Goal: Information Seeking & Learning: Learn about a topic

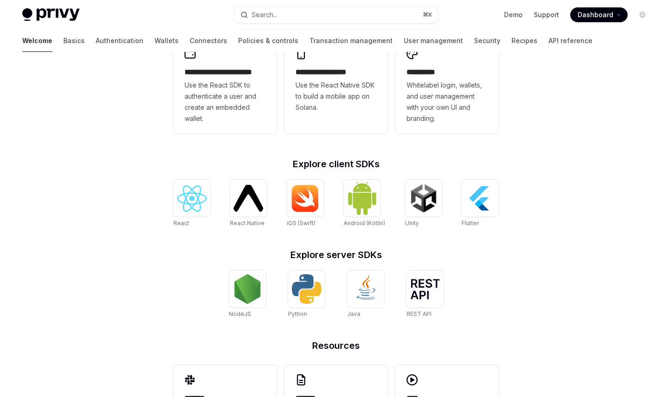
scroll to position [288, 0]
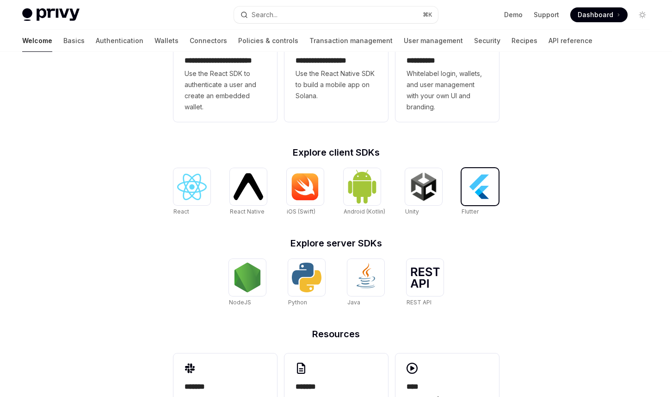
click at [492, 194] on img at bounding box center [481, 187] width 30 height 30
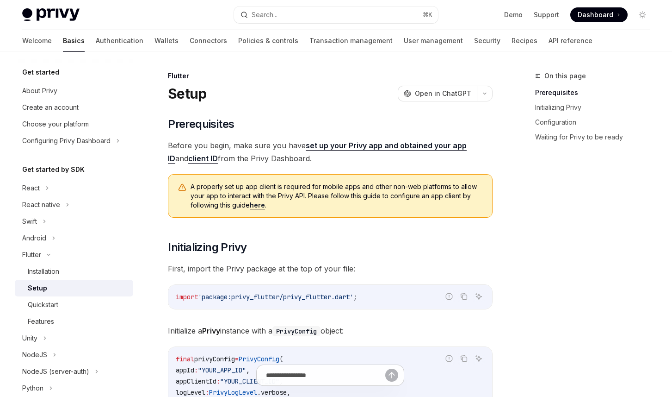
click at [255, 204] on link "here" at bounding box center [257, 205] width 15 height 8
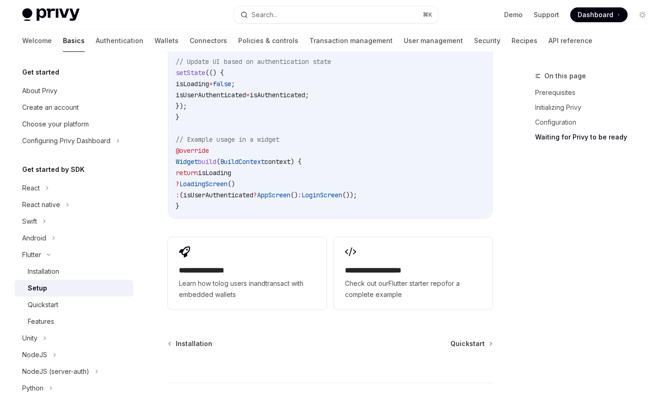
scroll to position [1049, 0]
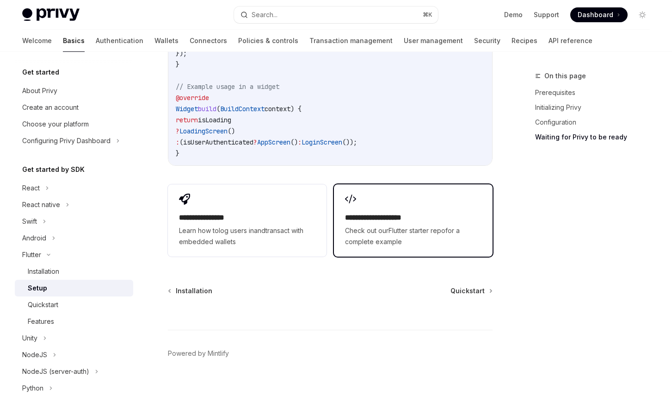
click at [366, 225] on span "Check out our Flutter starter repo for a complete example" at bounding box center [413, 236] width 137 height 22
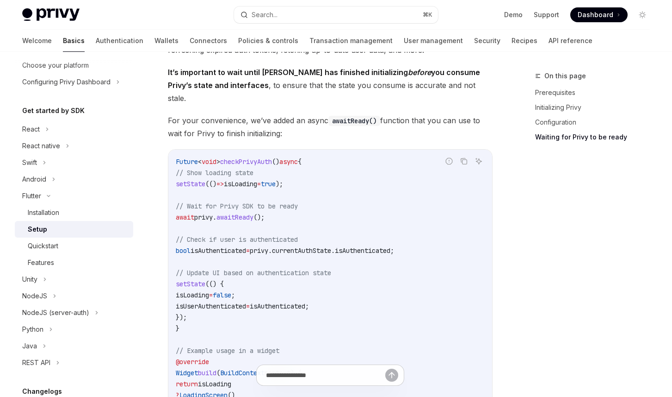
scroll to position [789, 0]
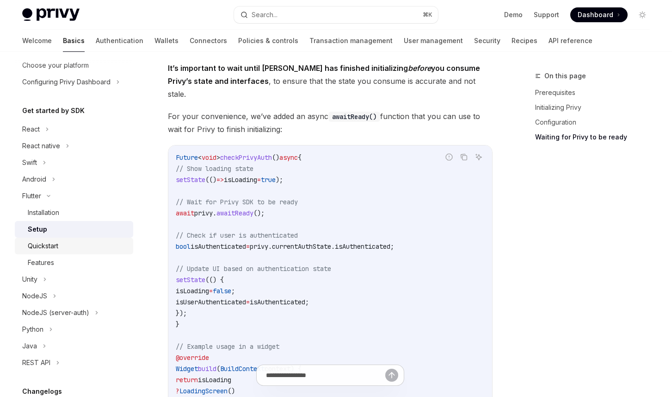
click at [93, 241] on div "Quickstart" at bounding box center [78, 245] width 100 height 11
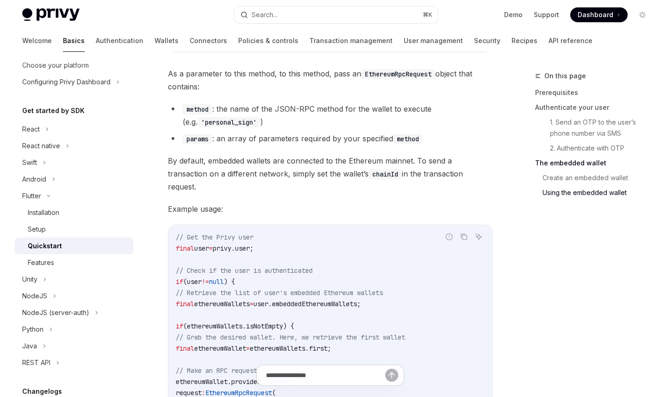
scroll to position [1845, 0]
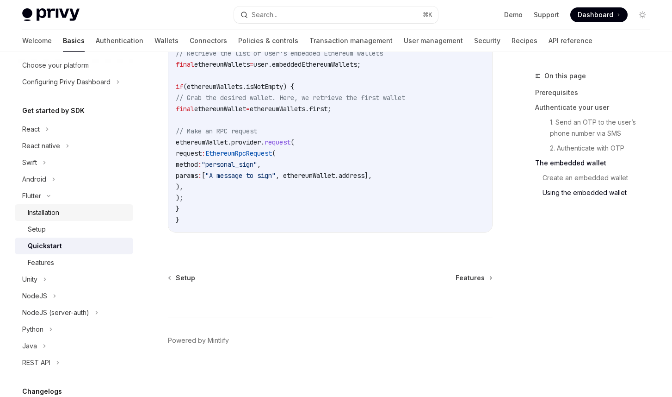
click at [54, 216] on div "Installation" at bounding box center [43, 212] width 31 height 11
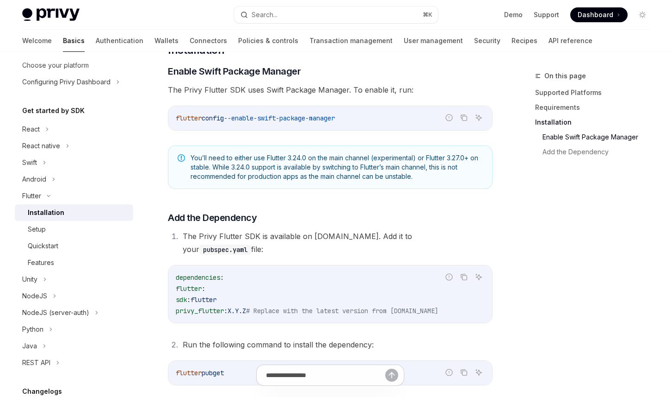
scroll to position [397, 0]
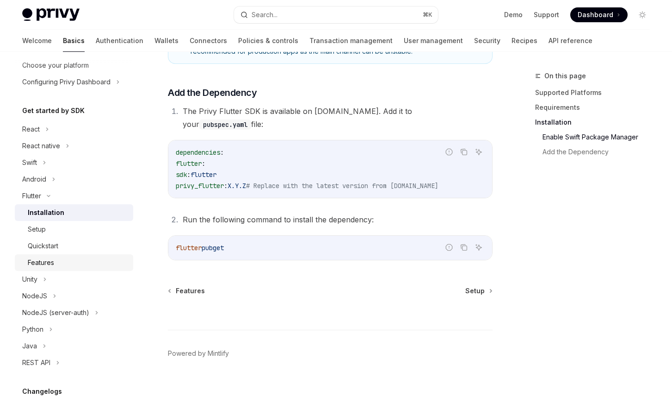
click at [54, 265] on div "Features" at bounding box center [41, 262] width 26 height 11
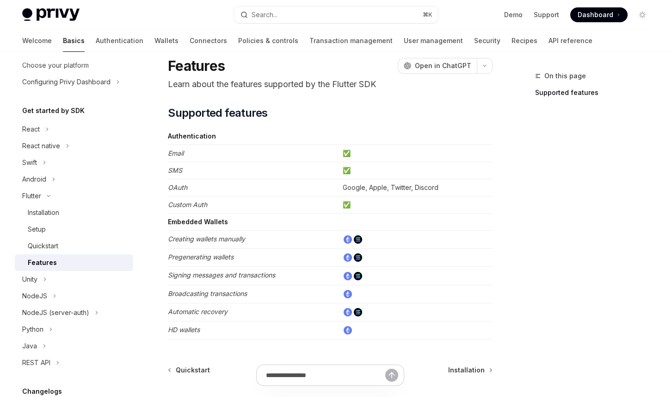
scroll to position [15, 0]
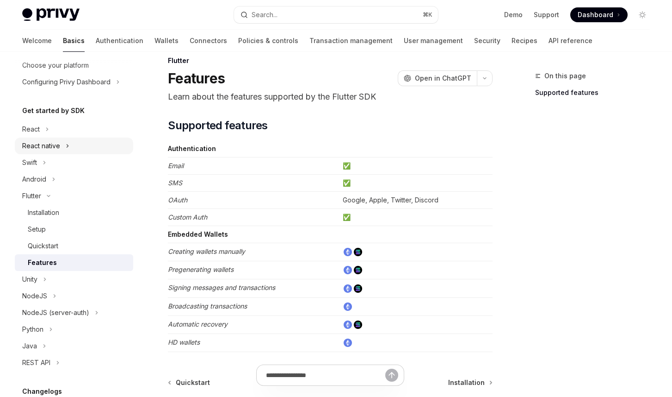
click at [55, 149] on div "React native" at bounding box center [41, 145] width 38 height 11
type textarea "*"
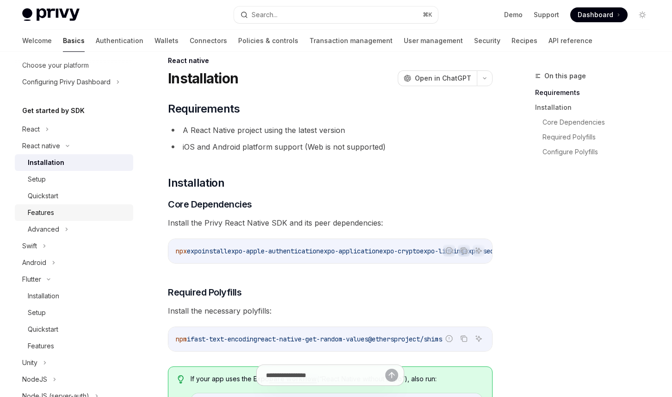
click at [57, 208] on div "Features" at bounding box center [78, 212] width 100 height 11
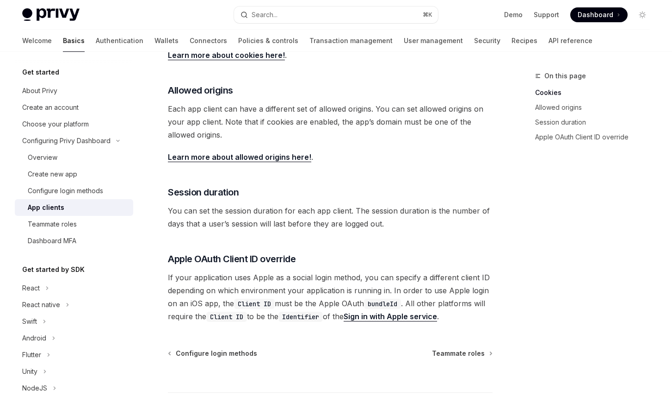
scroll to position [368, 0]
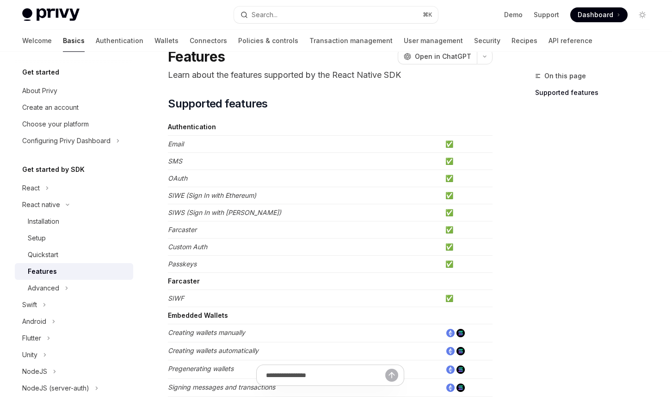
scroll to position [37, 0]
click at [86, 286] on div "Advanced" at bounding box center [74, 288] width 118 height 17
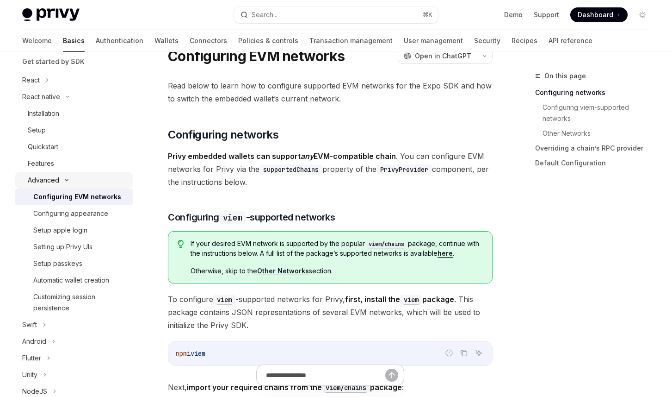
scroll to position [110, 0]
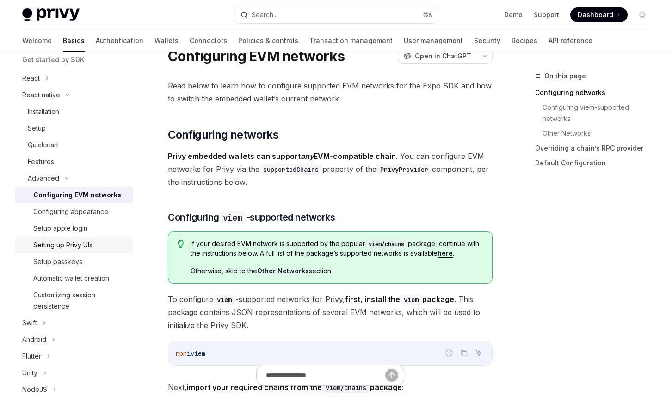
click at [81, 243] on div "Setting up Privy UIs" at bounding box center [62, 244] width 59 height 11
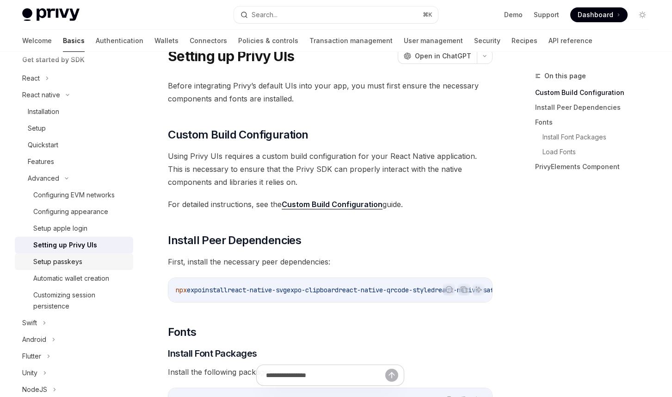
click at [82, 260] on div "Setup passkeys" at bounding box center [80, 261] width 94 height 11
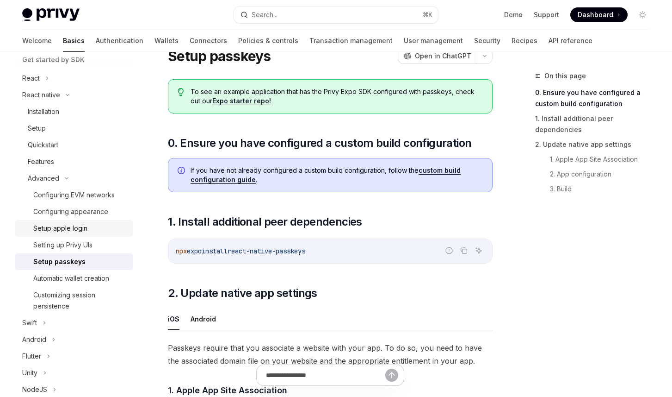
click at [82, 228] on div "Setup apple login" at bounding box center [60, 228] width 54 height 11
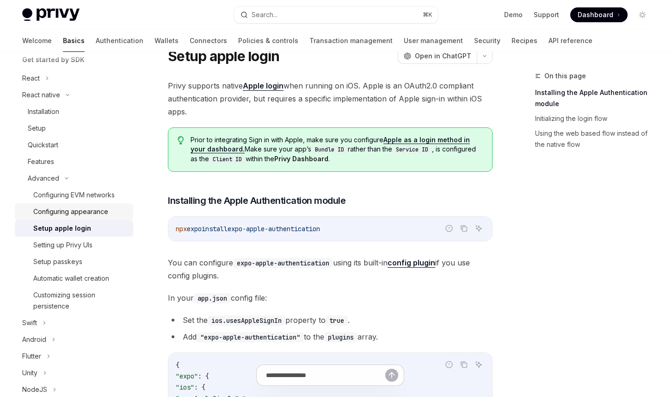
click at [86, 213] on div "Configuring appearance" at bounding box center [70, 211] width 75 height 11
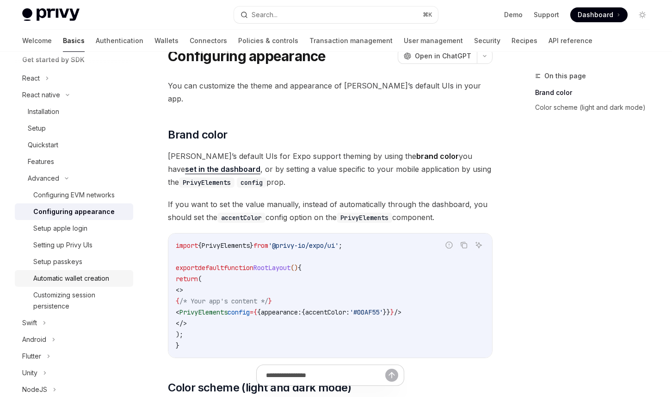
click at [82, 272] on link "Automatic wallet creation" at bounding box center [74, 278] width 118 height 17
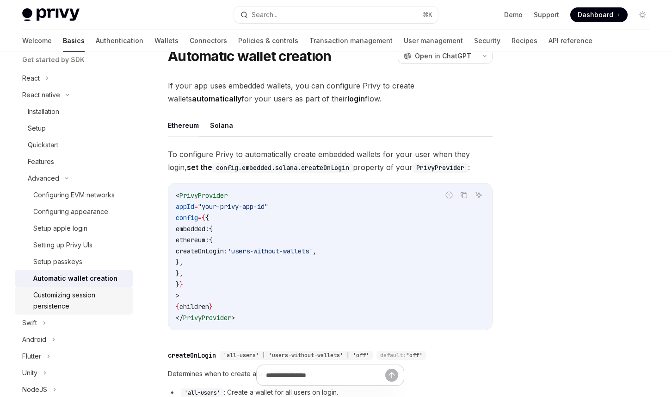
click at [78, 299] on div "Customizing session persistence" at bounding box center [80, 300] width 94 height 22
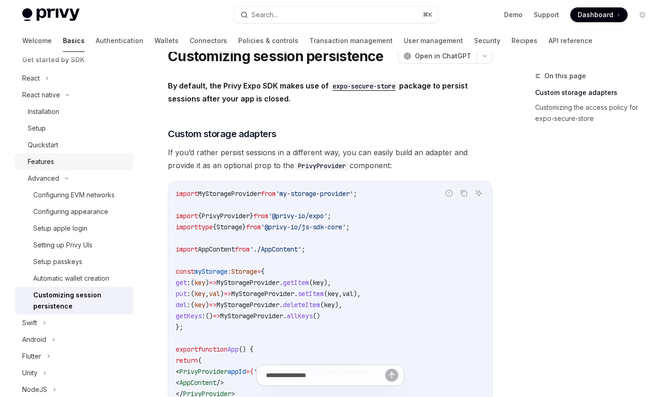
click at [71, 163] on div "Features" at bounding box center [78, 161] width 100 height 11
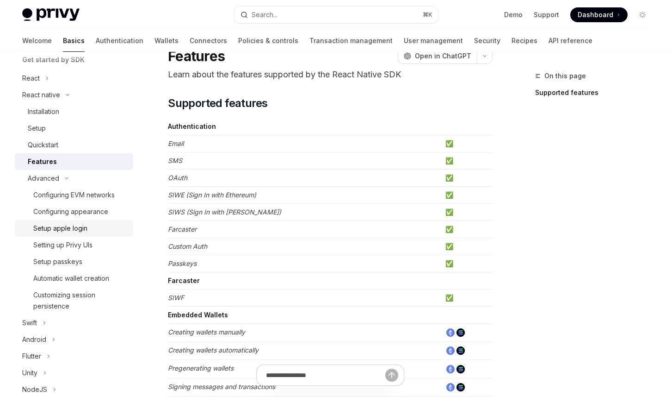
scroll to position [196, 0]
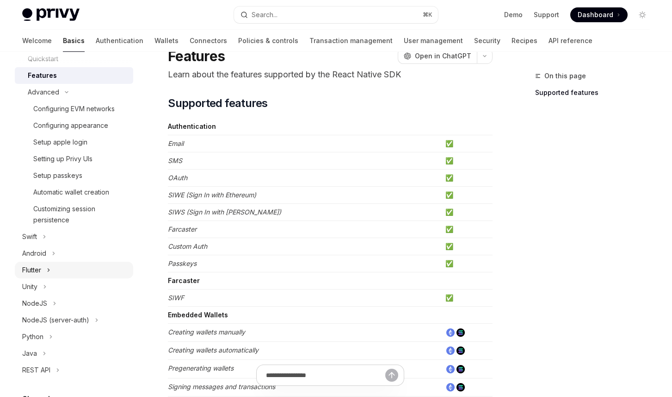
click at [55, 269] on div "Flutter" at bounding box center [74, 269] width 118 height 17
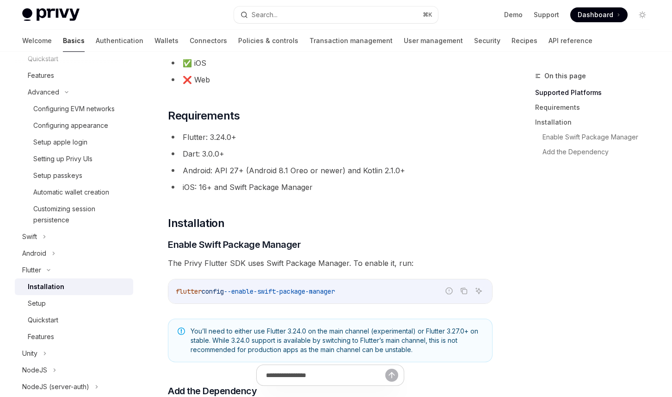
scroll to position [130, 0]
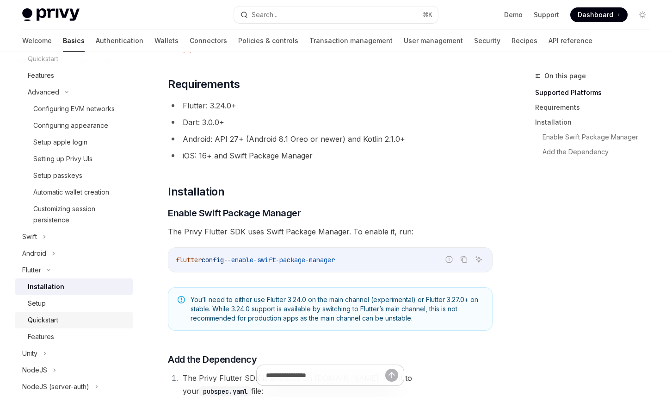
click at [61, 323] on div "Quickstart" at bounding box center [78, 319] width 100 height 11
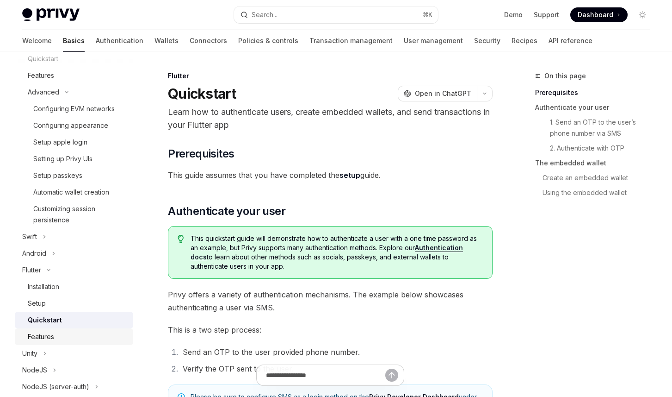
click at [56, 339] on div "Features" at bounding box center [78, 336] width 100 height 11
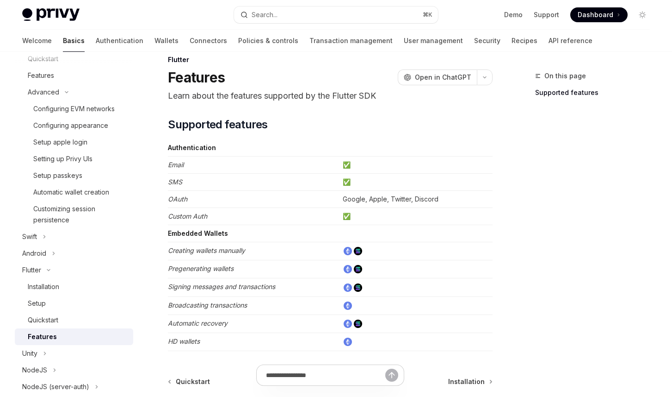
scroll to position [15, 0]
click at [556, 280] on div "On this page Supported features" at bounding box center [587, 233] width 141 height 326
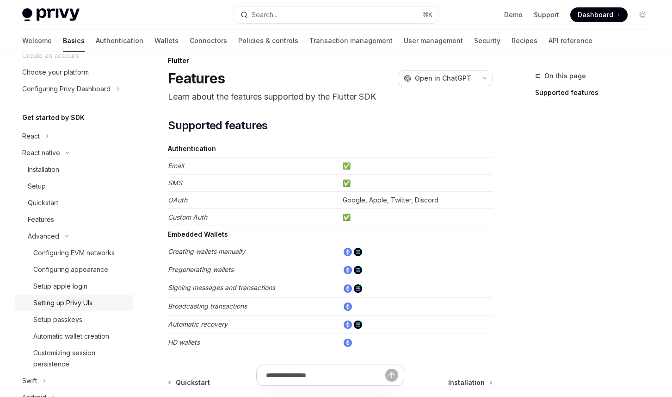
scroll to position [50, 0]
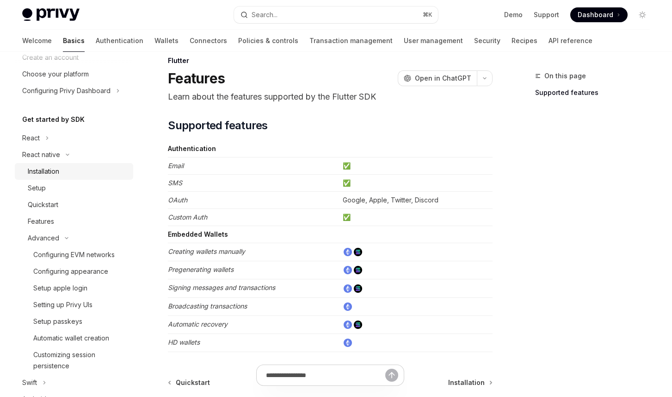
click at [52, 173] on div "Installation" at bounding box center [43, 171] width 31 height 11
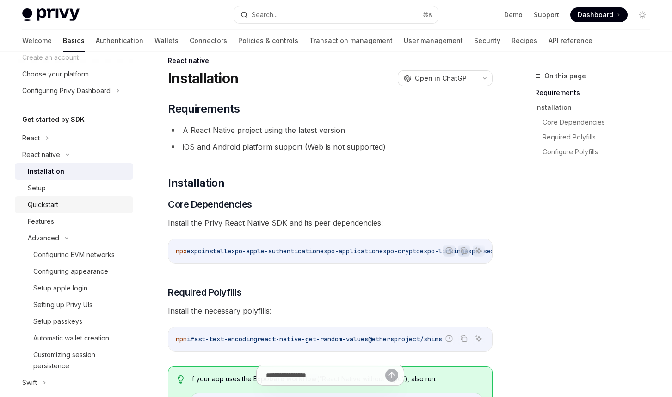
click at [52, 204] on div "Quickstart" at bounding box center [43, 204] width 31 height 11
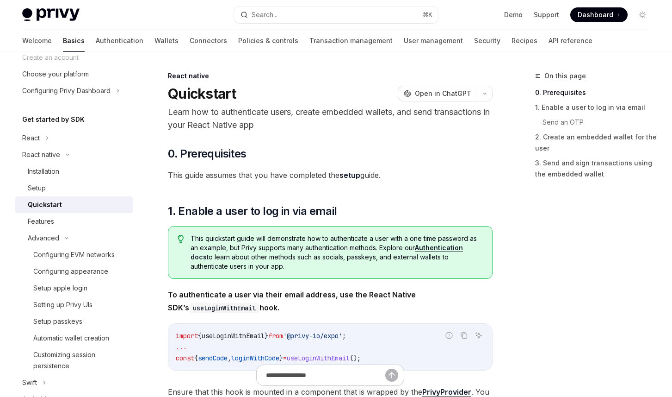
click at [351, 175] on link "setup" at bounding box center [350, 175] width 21 height 10
click at [89, 188] on div "Setup" at bounding box center [78, 187] width 100 height 11
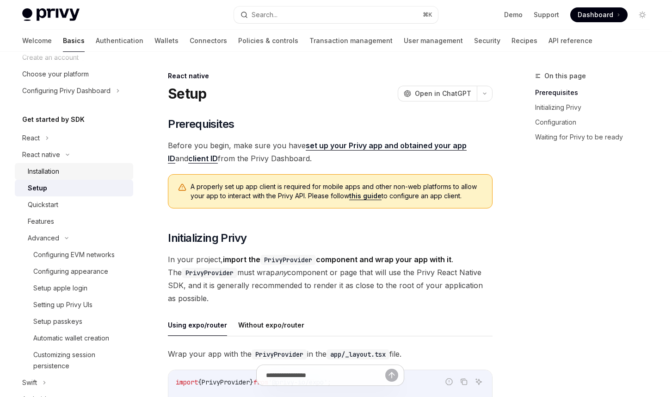
click at [87, 172] on div "Installation" at bounding box center [78, 171] width 100 height 11
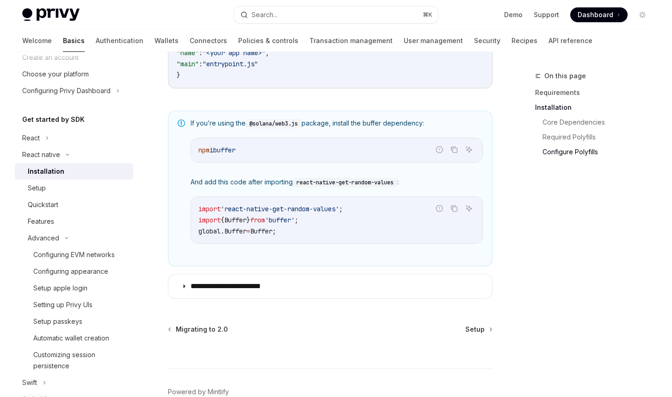
scroll to position [650, 0]
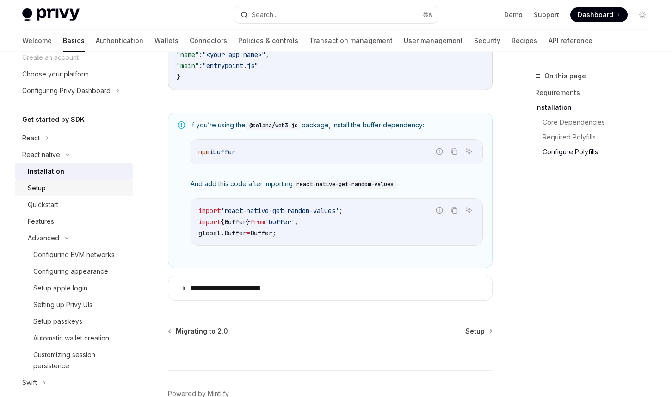
click at [95, 191] on div "Setup" at bounding box center [78, 187] width 100 height 11
type textarea "*"
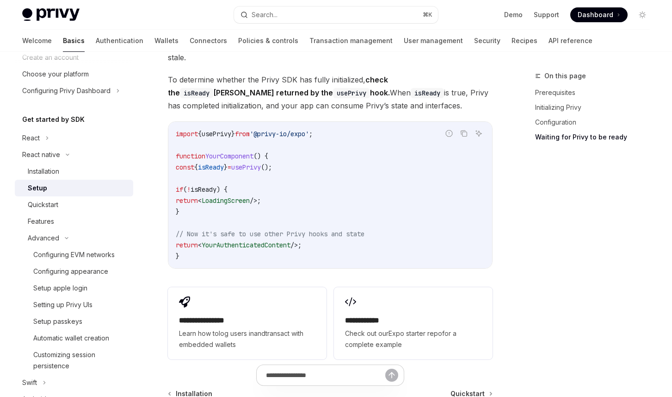
scroll to position [798, 0]
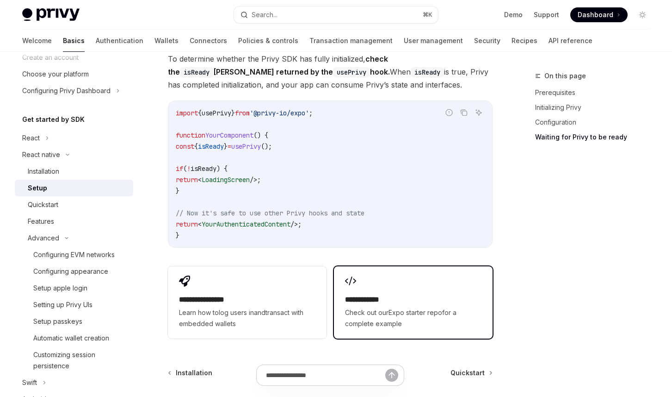
click at [368, 294] on h2 "**********" at bounding box center [413, 299] width 137 height 11
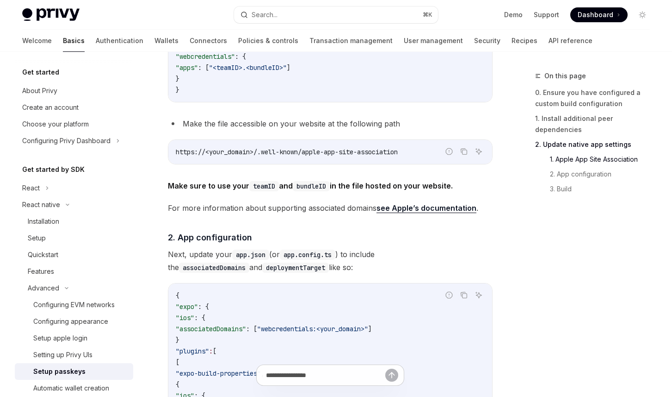
scroll to position [400, 0]
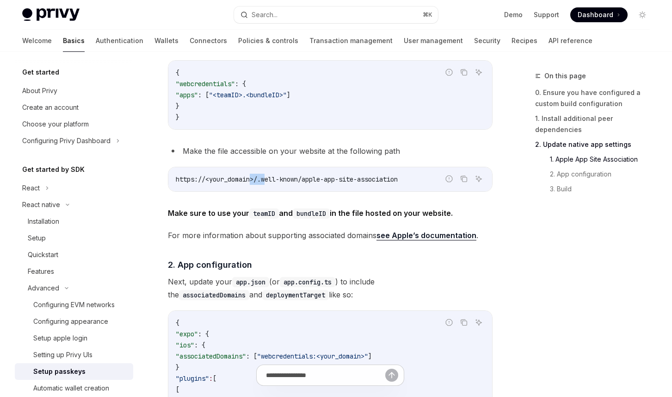
drag, startPoint x: 268, startPoint y: 179, endPoint x: 255, endPoint y: 177, distance: 13.0
click at [255, 177] on span "https://<your_domain>/.well-known/apple-app-site-association" at bounding box center [287, 179] width 222 height 8
drag, startPoint x: 241, startPoint y: 179, endPoint x: 372, endPoint y: 176, distance: 130.5
click at [372, 177] on span "https://<your_domain>/.well-known/apple-app-site-association" at bounding box center [287, 179] width 222 height 8
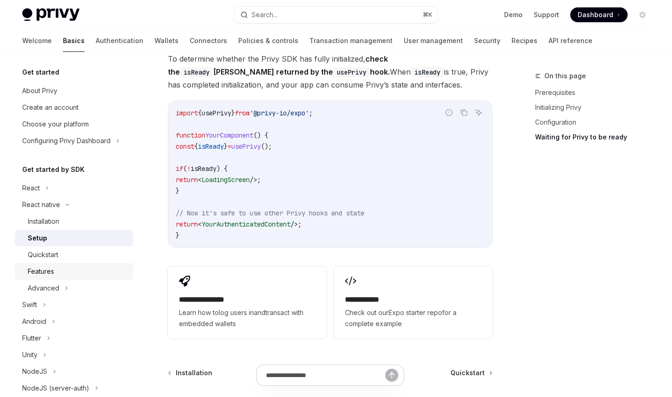
click at [60, 268] on div "Features" at bounding box center [78, 271] width 100 height 11
type textarea "*"
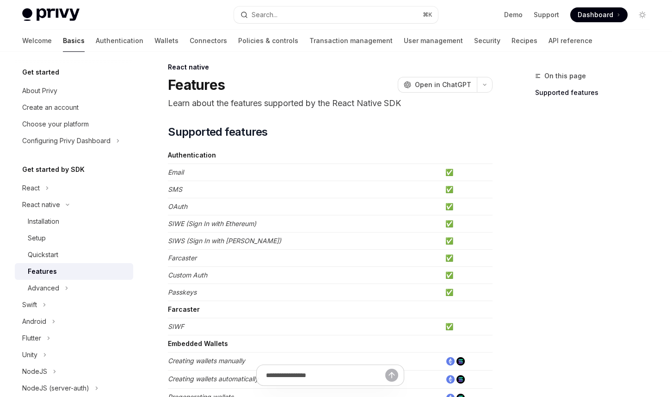
scroll to position [6, 0]
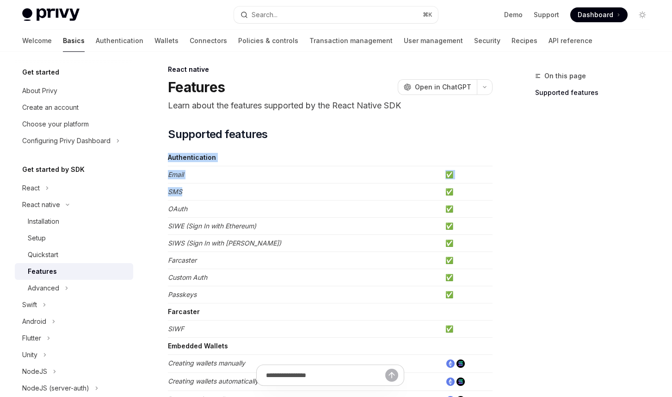
drag, startPoint x: 192, startPoint y: 193, endPoint x: 152, endPoint y: 194, distance: 39.8
click at [182, 209] on em "OAuth" at bounding box center [177, 209] width 19 height 8
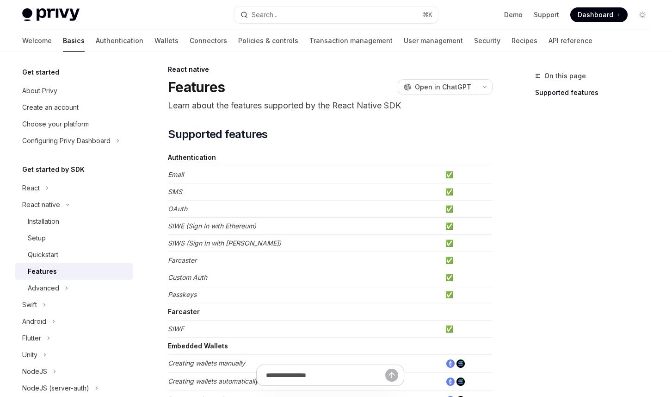
click at [181, 229] on em "SIWE (Sign In with Ethereum)" at bounding box center [212, 226] width 88 height 8
click at [178, 228] on em "SIWE (Sign In with Ethereum)" at bounding box center [212, 226] width 88 height 8
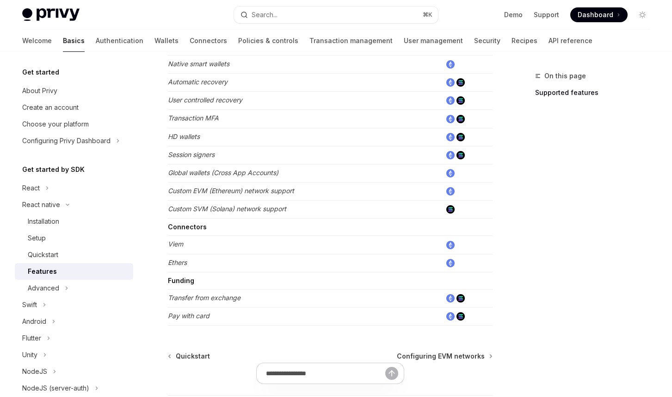
scroll to position [400, 0]
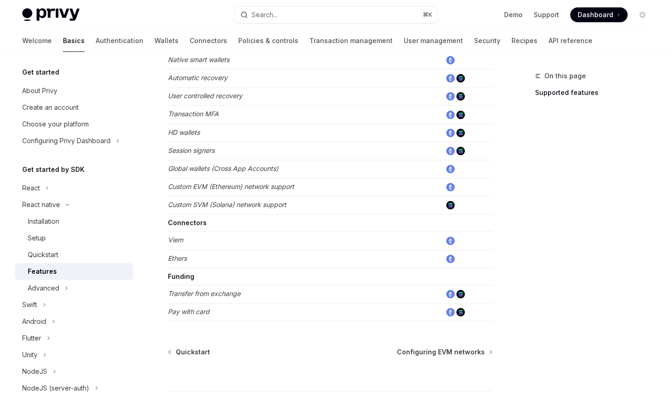
click at [188, 226] on strong "Connectors" at bounding box center [187, 222] width 39 height 8
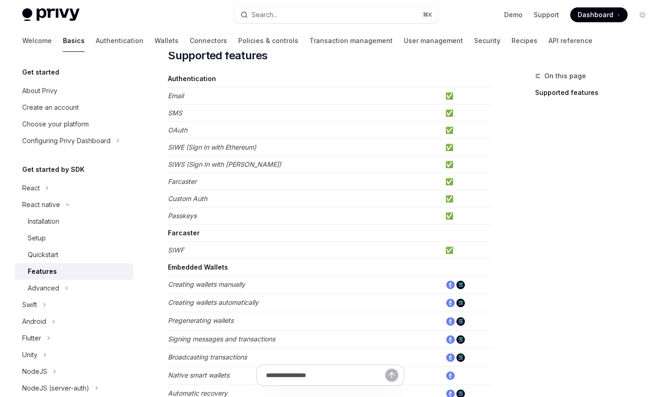
scroll to position [83, 0]
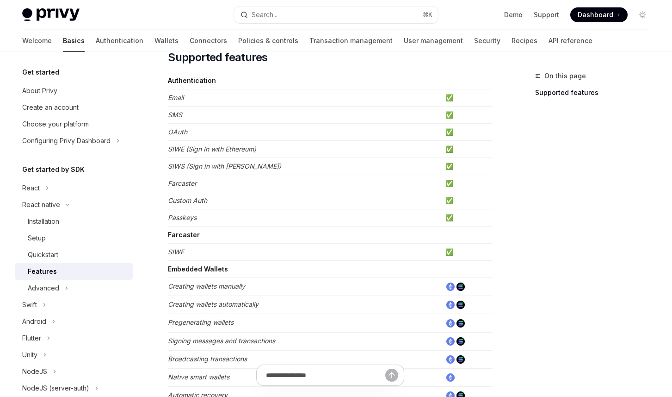
click at [179, 252] on em "SIWF" at bounding box center [176, 252] width 16 height 8
click at [175, 151] on em "SIWE (Sign In with Ethereum)" at bounding box center [212, 149] width 88 height 8
copy em "SIWE"
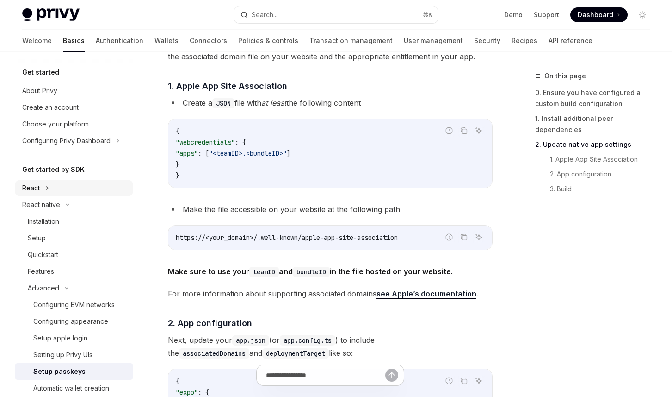
click at [55, 188] on div "React" at bounding box center [74, 188] width 118 height 17
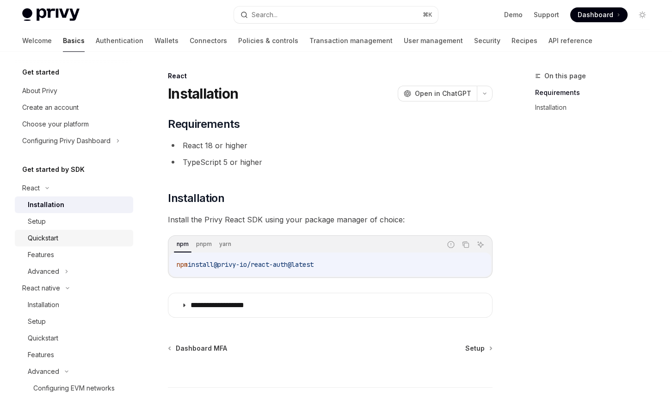
click at [53, 237] on div "Quickstart" at bounding box center [43, 237] width 31 height 11
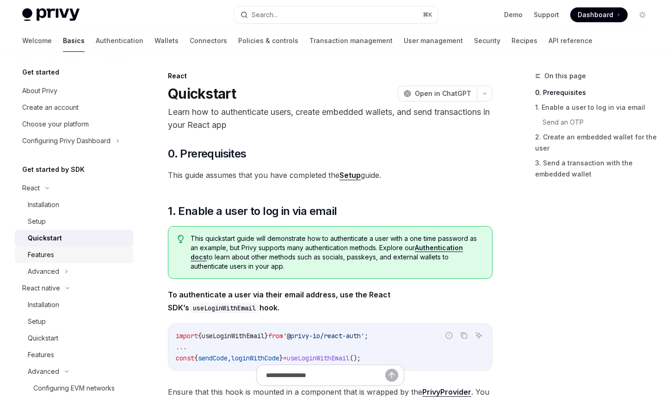
click at [68, 259] on div "Features" at bounding box center [78, 254] width 100 height 11
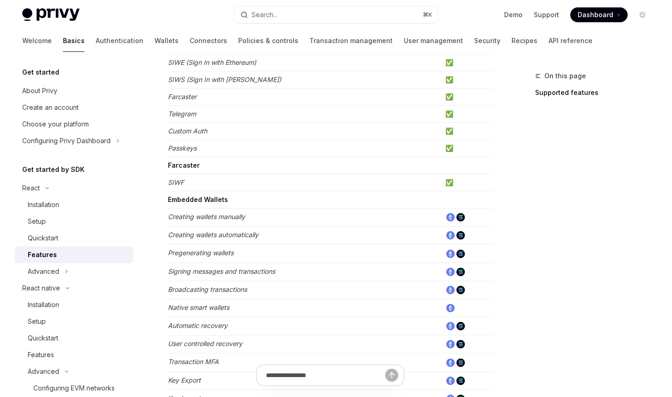
scroll to position [171, 0]
click at [51, 187] on icon at bounding box center [47, 188] width 11 height 4
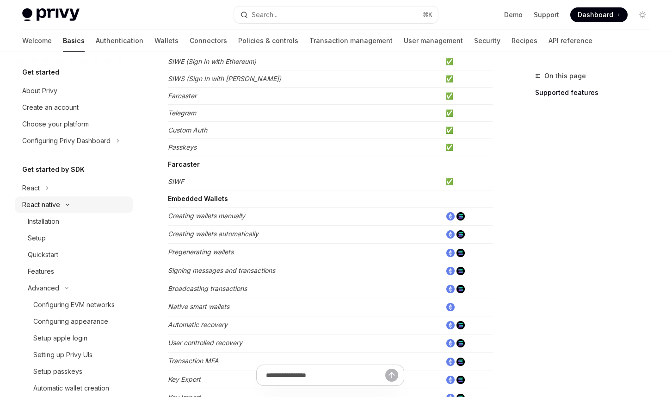
click at [58, 202] on div "React native" at bounding box center [41, 204] width 38 height 11
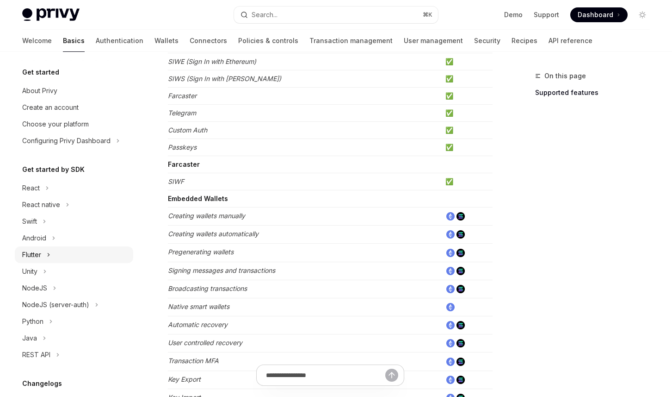
click at [56, 258] on div "Flutter" at bounding box center [74, 254] width 118 height 17
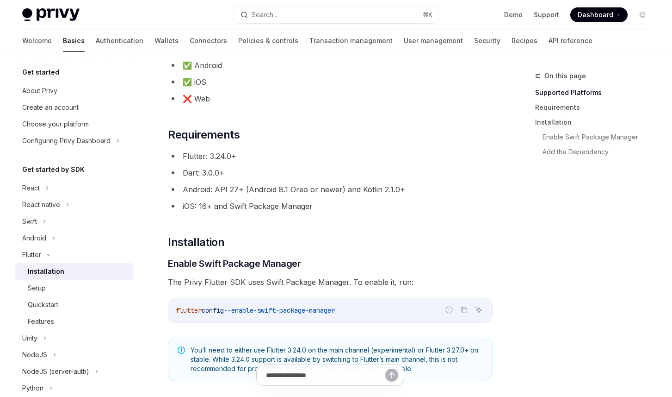
scroll to position [144, 0]
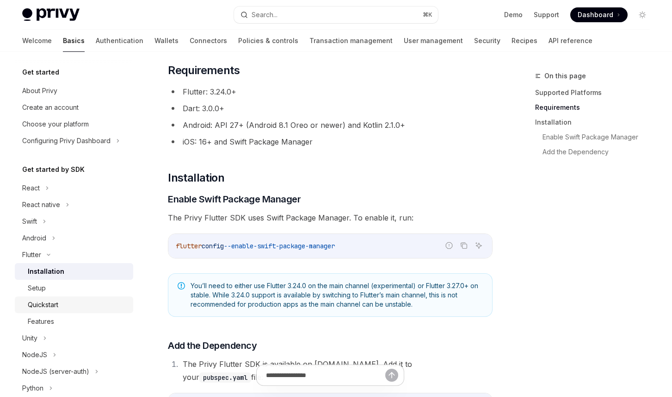
click at [80, 305] on div "Quickstart" at bounding box center [78, 304] width 100 height 11
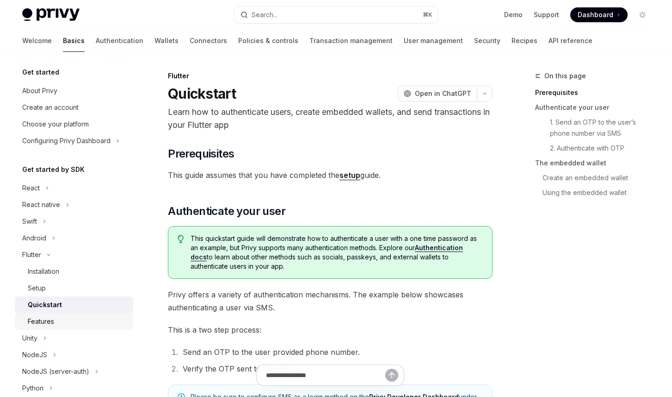
click at [75, 318] on div "Features" at bounding box center [78, 321] width 100 height 11
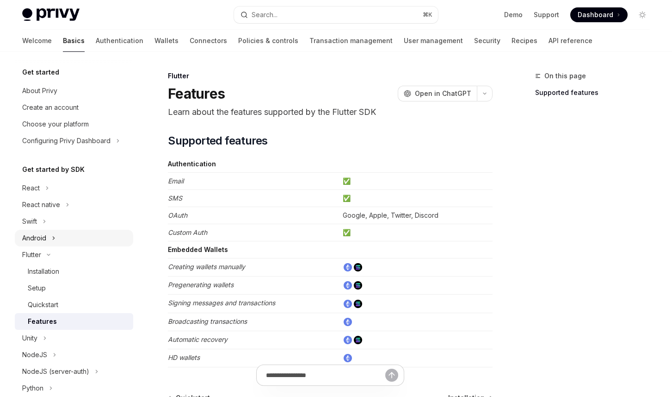
click at [57, 234] on div "Android" at bounding box center [74, 238] width 118 height 17
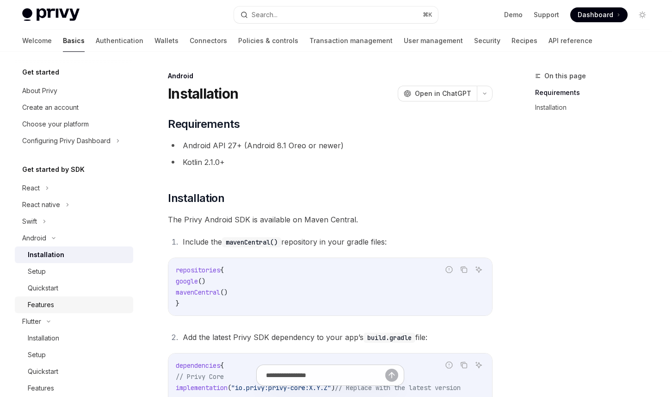
click at [53, 305] on div "Features" at bounding box center [41, 304] width 26 height 11
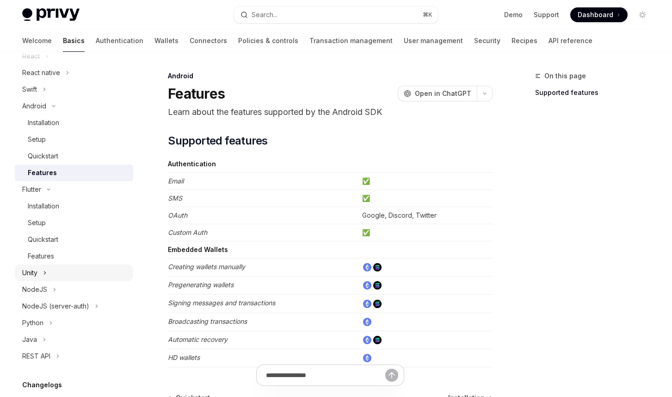
scroll to position [136, 0]
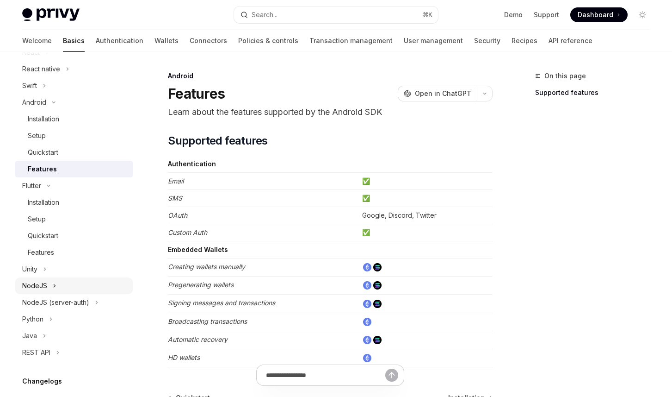
click at [61, 281] on div "NodeJS" at bounding box center [74, 285] width 118 height 17
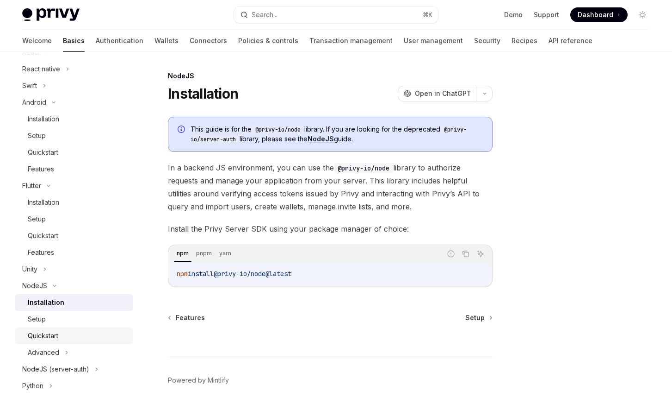
click at [59, 334] on div "Quickstart" at bounding box center [78, 335] width 100 height 11
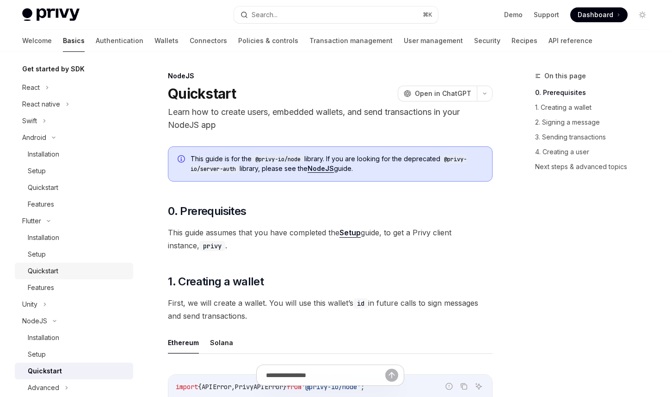
scroll to position [99, 0]
click at [55, 286] on div "Features" at bounding box center [78, 288] width 100 height 11
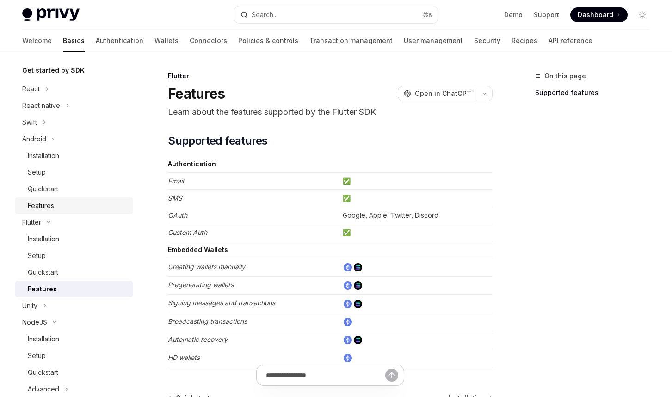
click at [52, 207] on div "Features" at bounding box center [41, 205] width 26 height 11
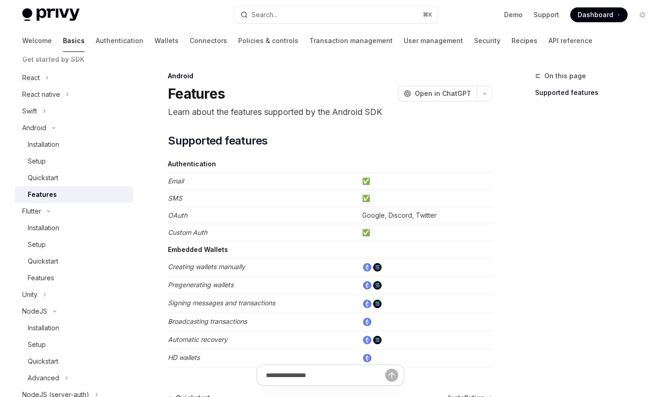
scroll to position [115, 0]
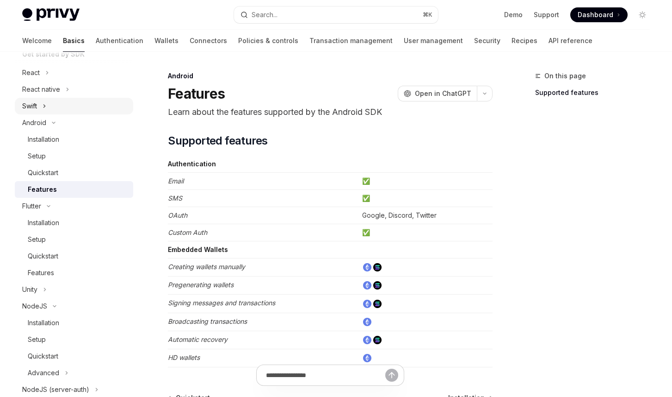
click at [54, 107] on div "Swift" at bounding box center [74, 106] width 118 height 17
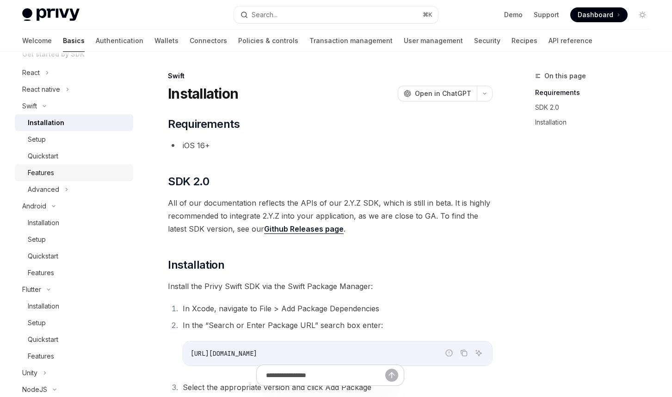
click at [57, 174] on div "Features" at bounding box center [78, 172] width 100 height 11
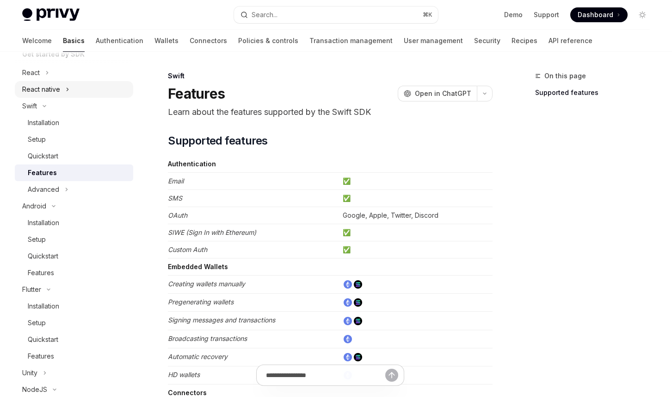
click at [48, 88] on div "React native" at bounding box center [41, 89] width 38 height 11
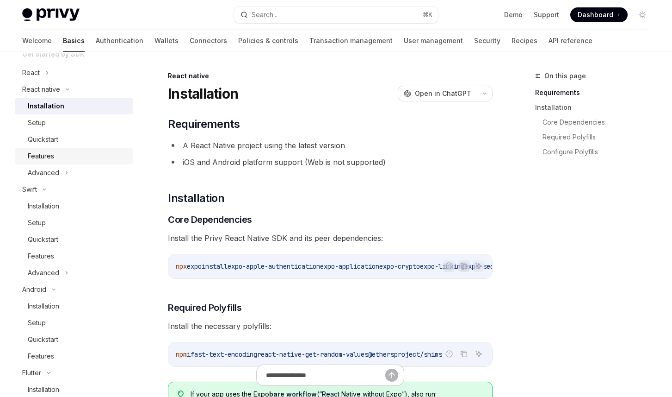
click at [53, 156] on div "Features" at bounding box center [41, 155] width 26 height 11
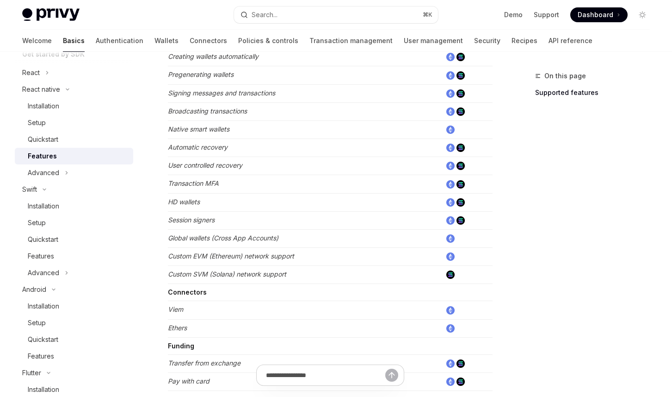
scroll to position [474, 0]
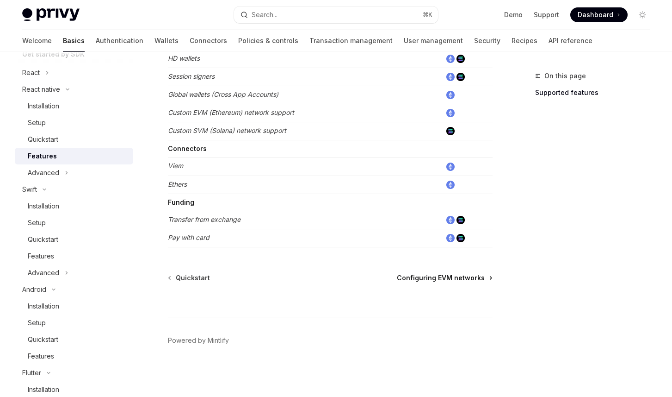
click at [436, 279] on span "Configuring EVM networks" at bounding box center [441, 277] width 88 height 9
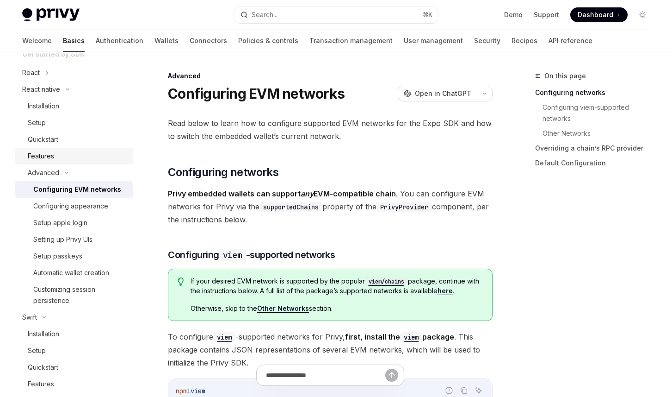
click at [54, 156] on div "Features" at bounding box center [41, 155] width 26 height 11
type textarea "*"
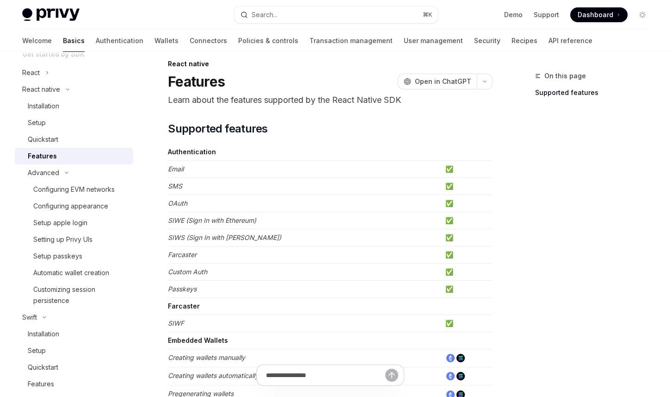
scroll to position [13, 0]
